Goal: Information Seeking & Learning: Understand process/instructions

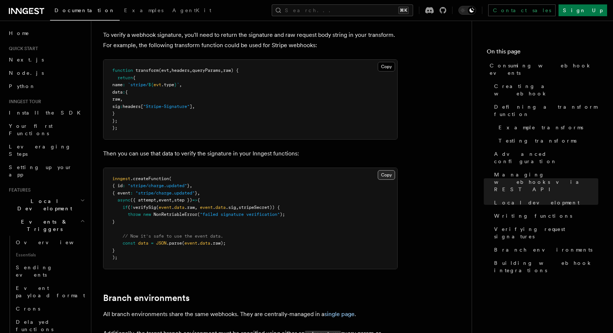
click at [385, 170] on button "Copy Copied" at bounding box center [386, 175] width 17 height 10
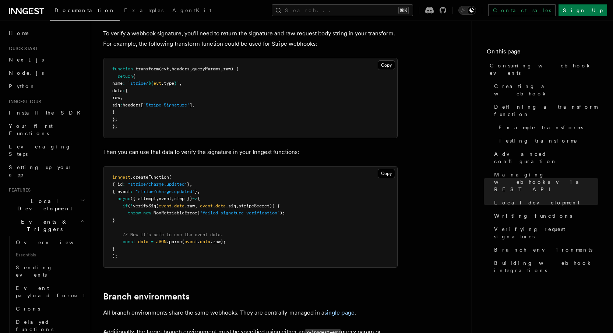
drag, startPoint x: 137, startPoint y: 175, endPoint x: 101, endPoint y: 162, distance: 38.9
click at [173, 239] on span ".parse" at bounding box center [173, 241] width 15 height 5
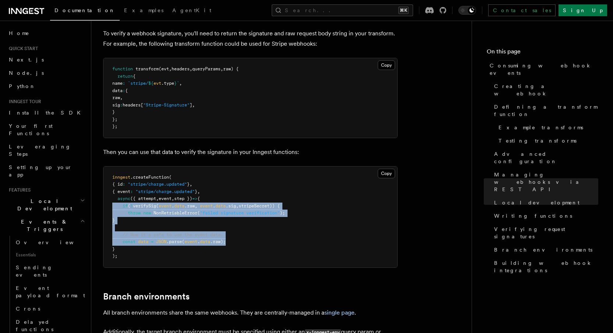
drag, startPoint x: 236, startPoint y: 194, endPoint x: 96, endPoint y: 160, distance: 143.9
copy code "if ( ! verifySig ( event . data .raw , event . data .sig , stripeSecret)) { thr…"
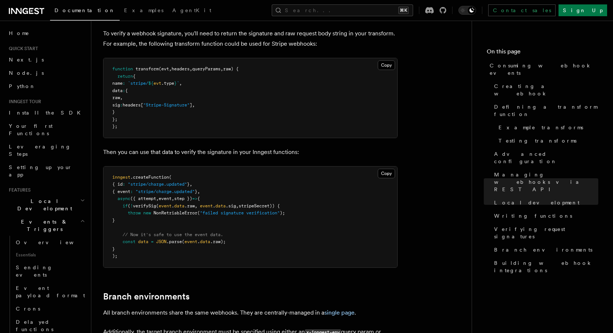
click at [262, 213] on pre "inngest .createFunction ( { id : "stripe/charge.updated" } , { event : "stripe/…" at bounding box center [250, 216] width 294 height 101
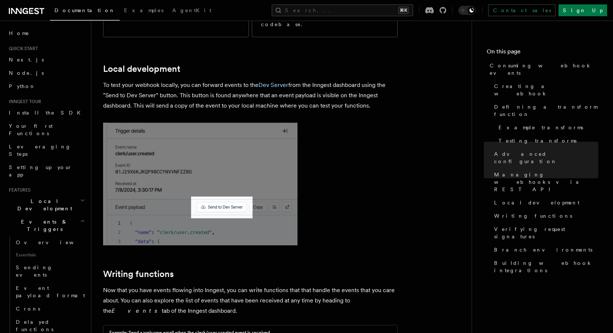
scroll to position [1561, 0]
